Goal: Task Accomplishment & Management: Complete application form

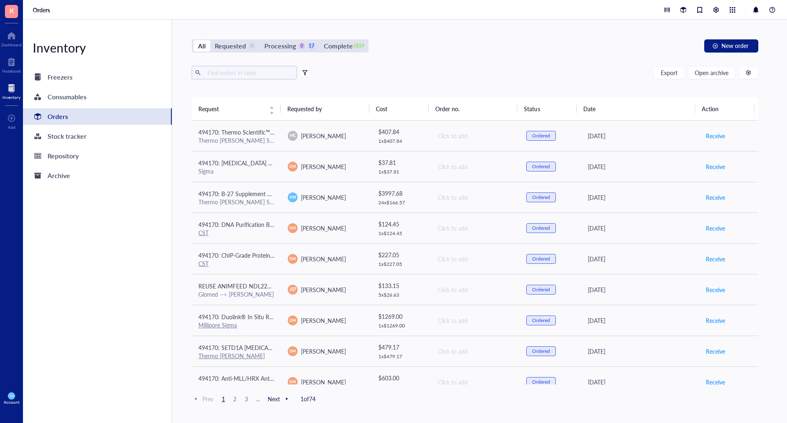
click at [210, 74] on input "text" at bounding box center [248, 72] width 89 height 12
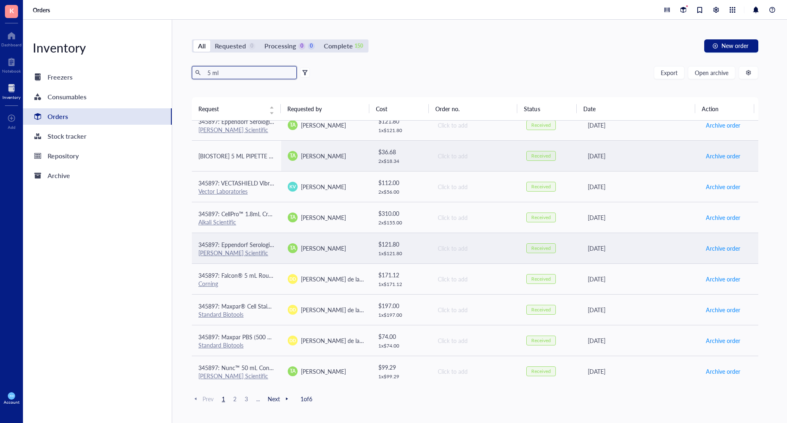
scroll to position [505, 0]
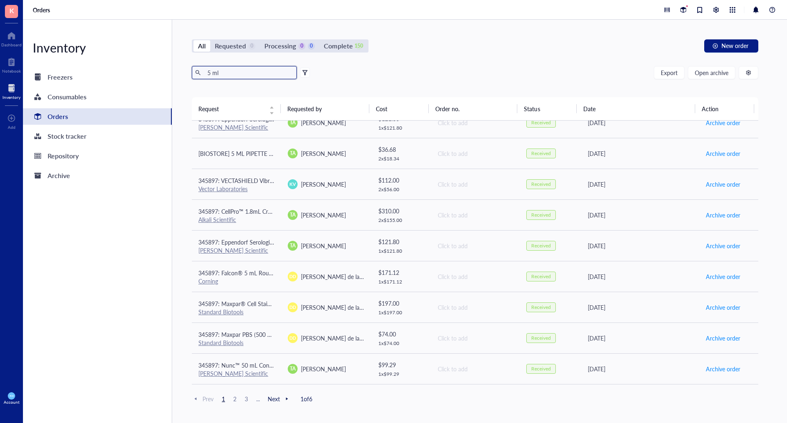
click at [226, 71] on input "5 ml" at bounding box center [248, 72] width 89 height 12
type input "5"
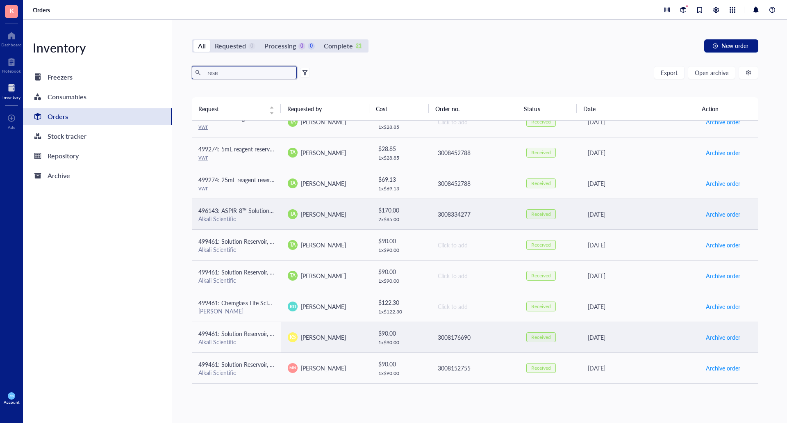
scroll to position [259, 0]
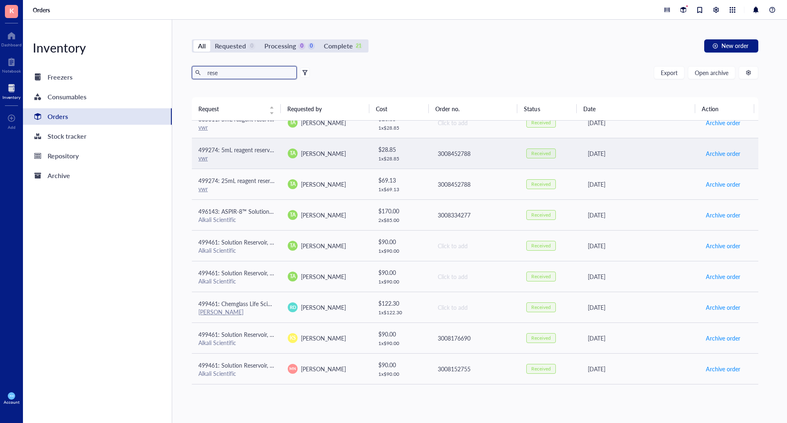
type input "rese"
click at [327, 156] on span "[PERSON_NAME]" at bounding box center [323, 153] width 45 height 8
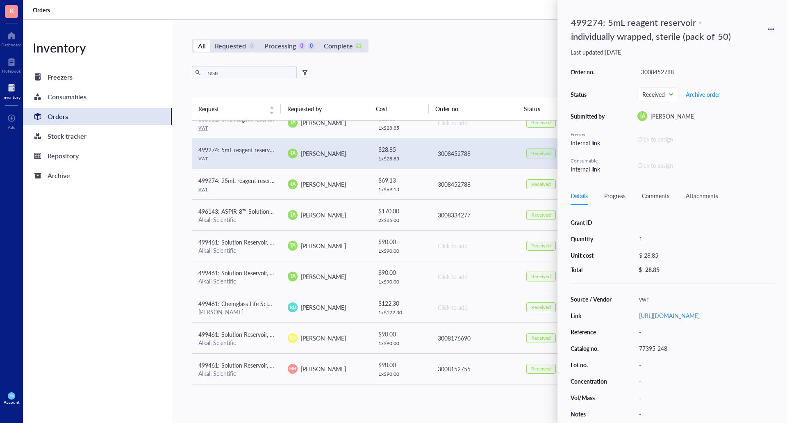
click at [772, 25] on div "499274: 5mL reagent reservoir - individually wrapped, sterile (pack of 50)" at bounding box center [671, 29] width 203 height 32
click at [514, 45] on div "All Requested 0 Processing 0 0 Complete 21 New order" at bounding box center [475, 45] width 566 height 13
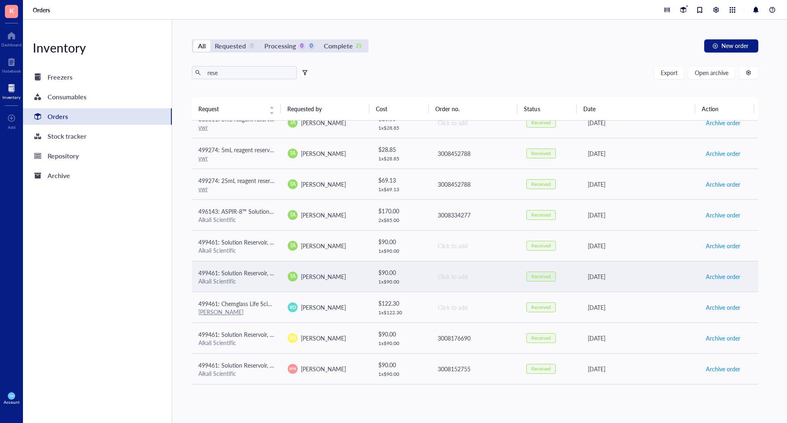
click at [342, 285] on td "TA [PERSON_NAME]" at bounding box center [325, 276] width 89 height 31
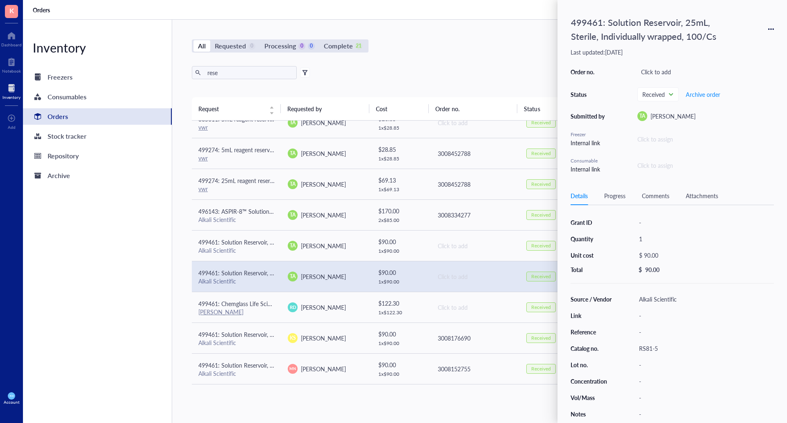
click at [414, 50] on div "All Requested 0 Processing 0 0 Complete 21 New order" at bounding box center [475, 45] width 566 height 13
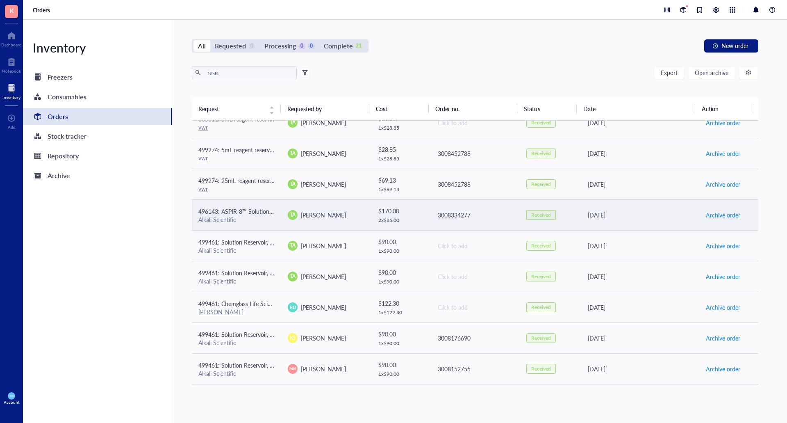
scroll to position [136, 0]
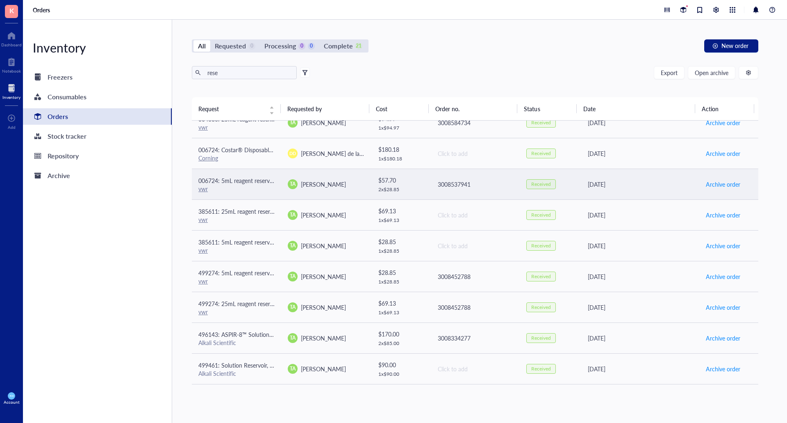
click at [258, 189] on div "vwr" at bounding box center [236, 188] width 76 height 7
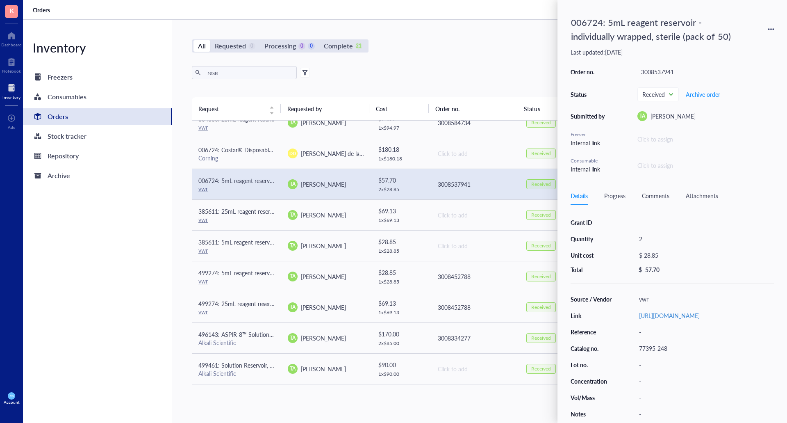
click at [772, 31] on icon at bounding box center [771, 29] width 6 height 6
click at [755, 42] on span "Request again" at bounding box center [742, 40] width 52 height 9
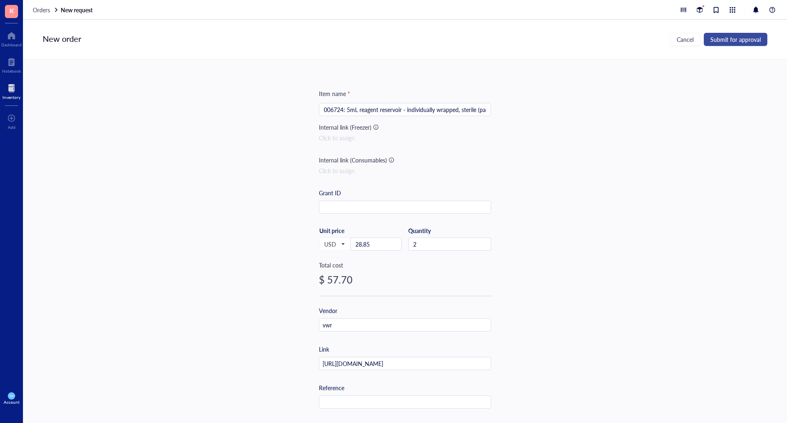
click at [744, 43] on span "Submit for approval" at bounding box center [735, 39] width 50 height 7
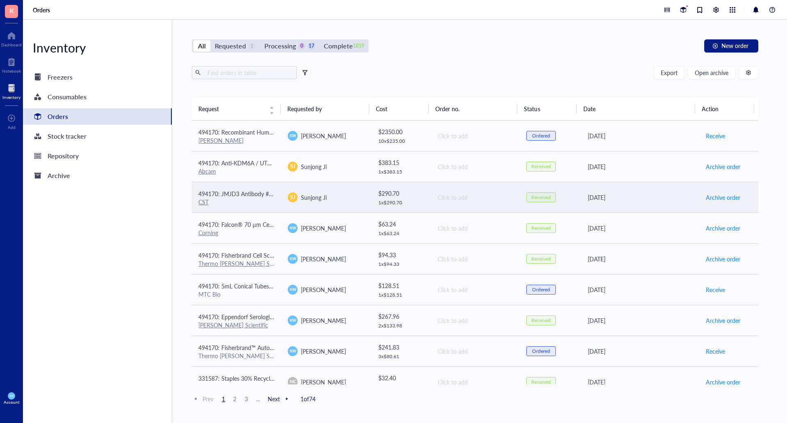
scroll to position [505, 0]
